Goal: Complete application form

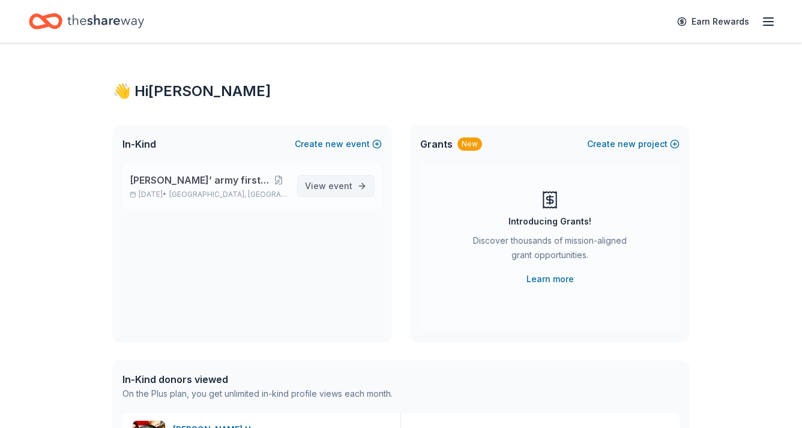
click at [335, 185] on span "event" at bounding box center [340, 186] width 24 height 10
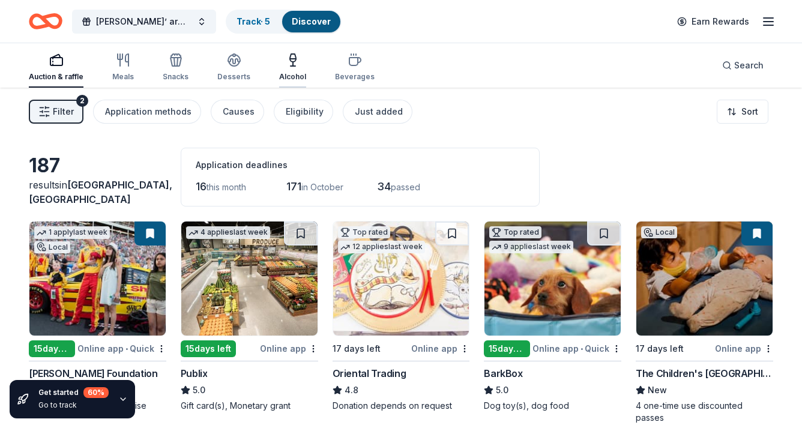
click at [295, 65] on icon "button" at bounding box center [293, 60] width 14 height 14
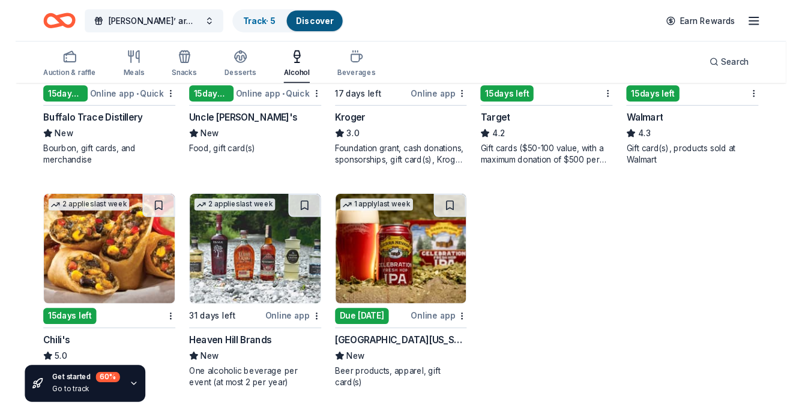
scroll to position [471, 0]
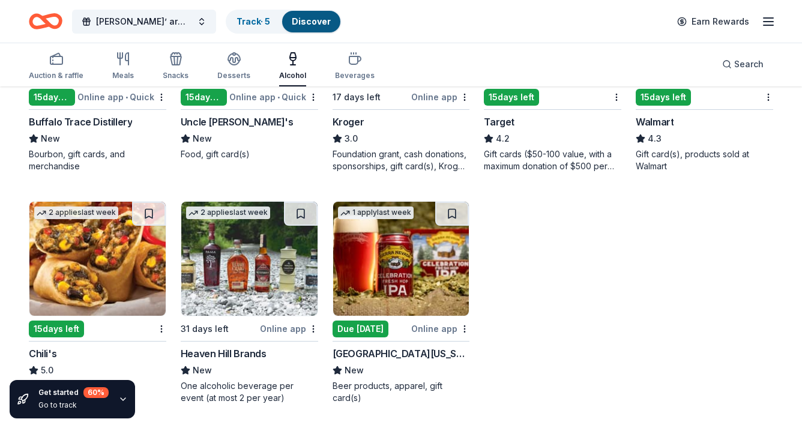
click at [390, 287] on img at bounding box center [401, 259] width 136 height 114
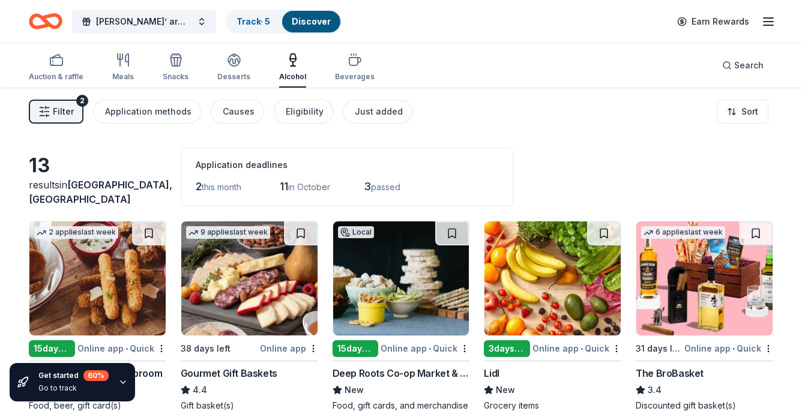
scroll to position [0, 0]
click at [263, 17] on link "Track · 5" at bounding box center [253, 21] width 34 height 10
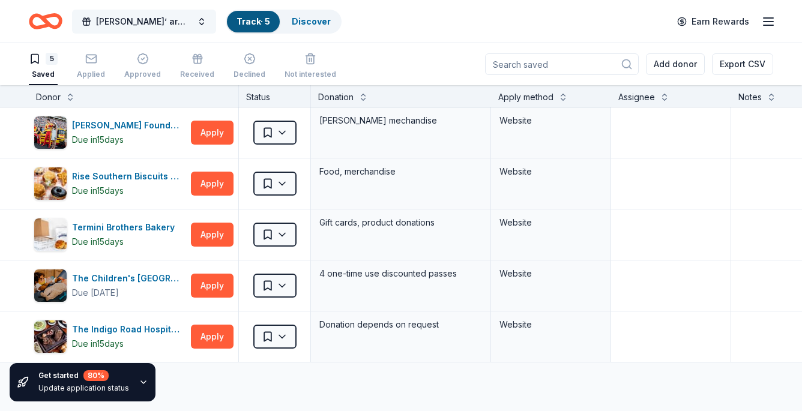
click at [174, 17] on span "[PERSON_NAME]’ army first fundraiser" at bounding box center [144, 21] width 96 height 14
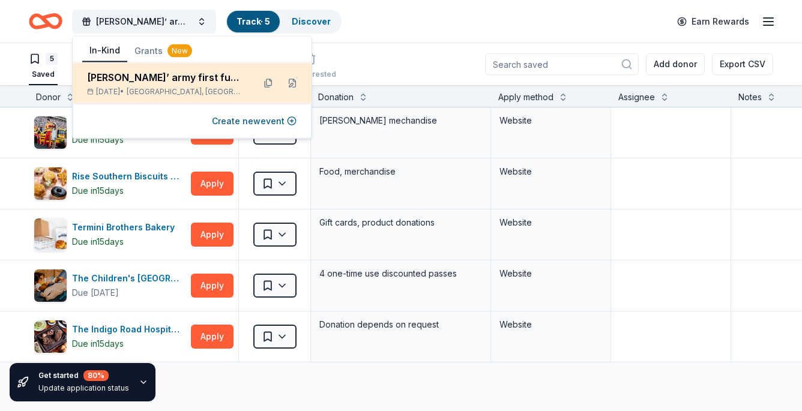
click at [149, 76] on div "[PERSON_NAME]’ army first fundraiser" at bounding box center [165, 77] width 157 height 14
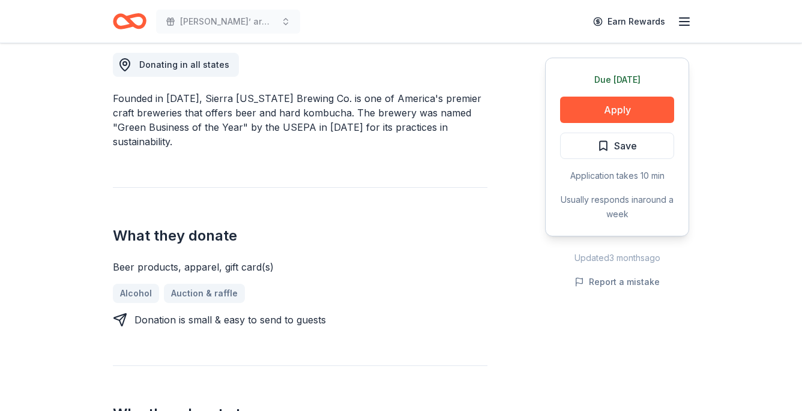
scroll to position [341, 0]
click at [616, 116] on button "Apply" at bounding box center [617, 110] width 114 height 26
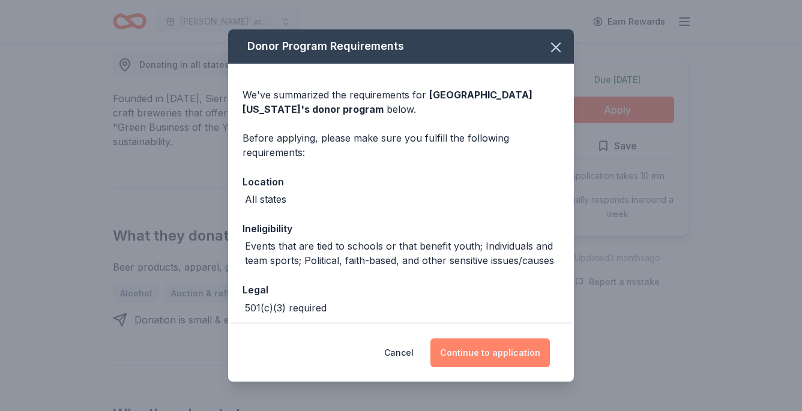
click at [521, 355] on button "Continue to application" at bounding box center [489, 352] width 119 height 29
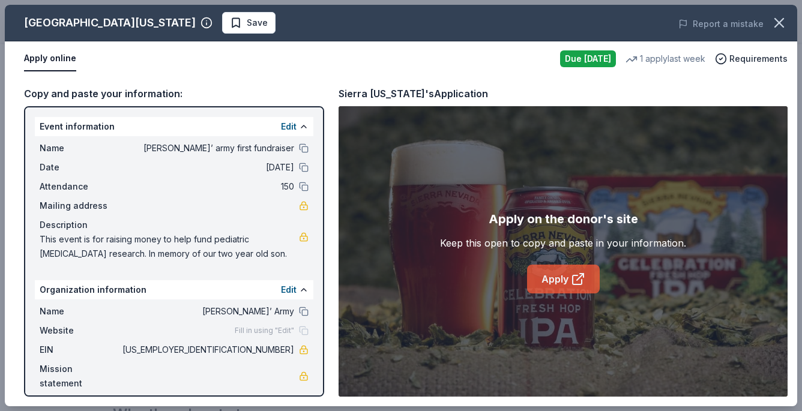
click at [549, 280] on link "Apply" at bounding box center [563, 279] width 73 height 29
drag, startPoint x: 245, startPoint y: 350, endPoint x: 293, endPoint y: 351, distance: 48.0
click at [293, 351] on span "[US_EMPLOYER_IDENTIFICATION_NUMBER]" at bounding box center [207, 350] width 174 height 14
drag, startPoint x: 293, startPoint y: 351, endPoint x: 244, endPoint y: 351, distance: 49.2
click at [244, 351] on span "[US_EMPLOYER_IDENTIFICATION_NUMBER]" at bounding box center [207, 350] width 174 height 14
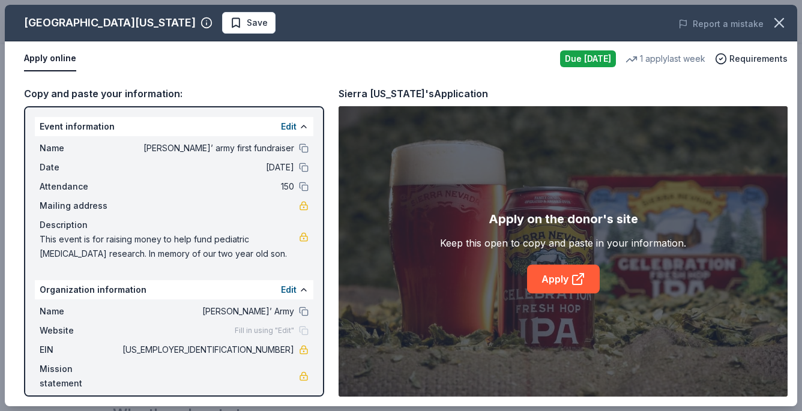
click at [592, 4] on div "Sierra [US_STATE] Save Report a mistake Apply online Due [DATE] 1 apply last we…" at bounding box center [401, 205] width 802 height 411
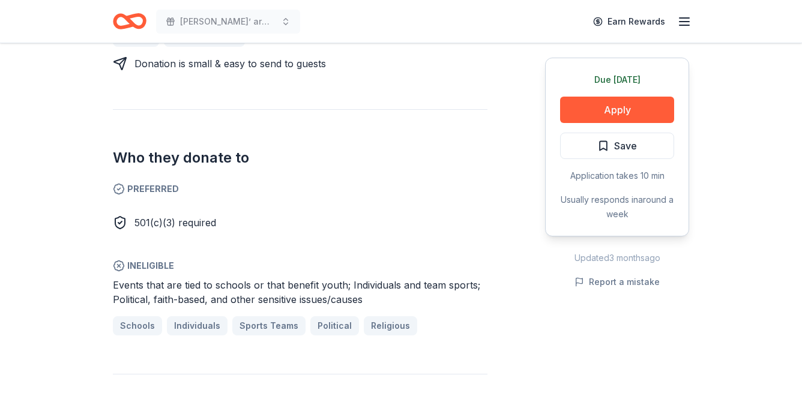
scroll to position [605, 0]
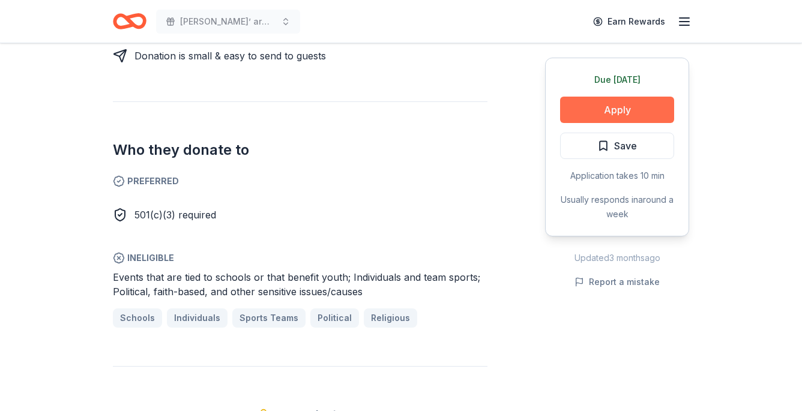
click at [576, 111] on button "Apply" at bounding box center [617, 110] width 114 height 26
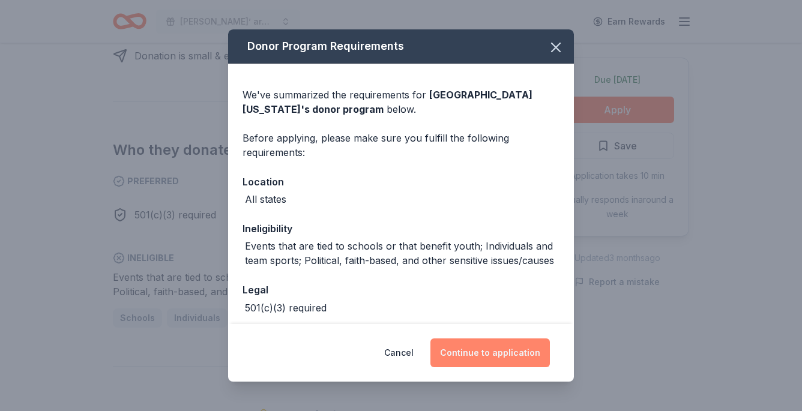
click at [492, 345] on button "Continue to application" at bounding box center [489, 352] width 119 height 29
